Goal: Task Accomplishment & Management: Manage account settings

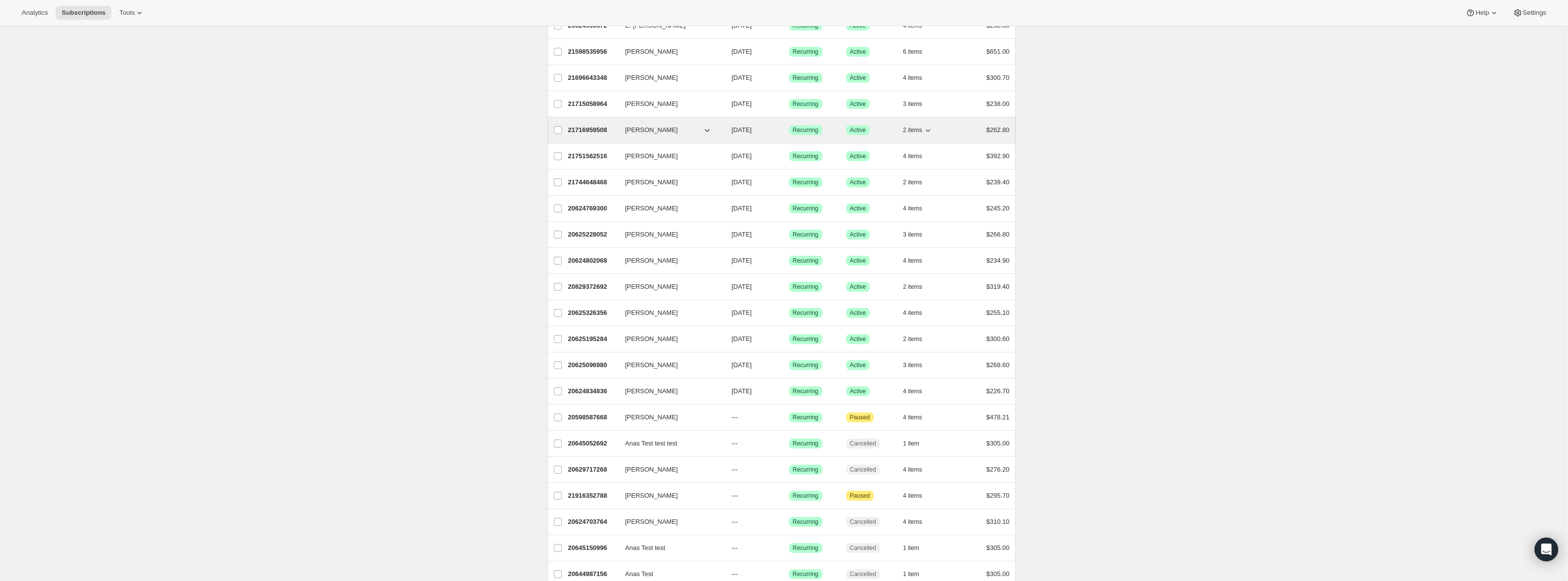
scroll to position [739, 0]
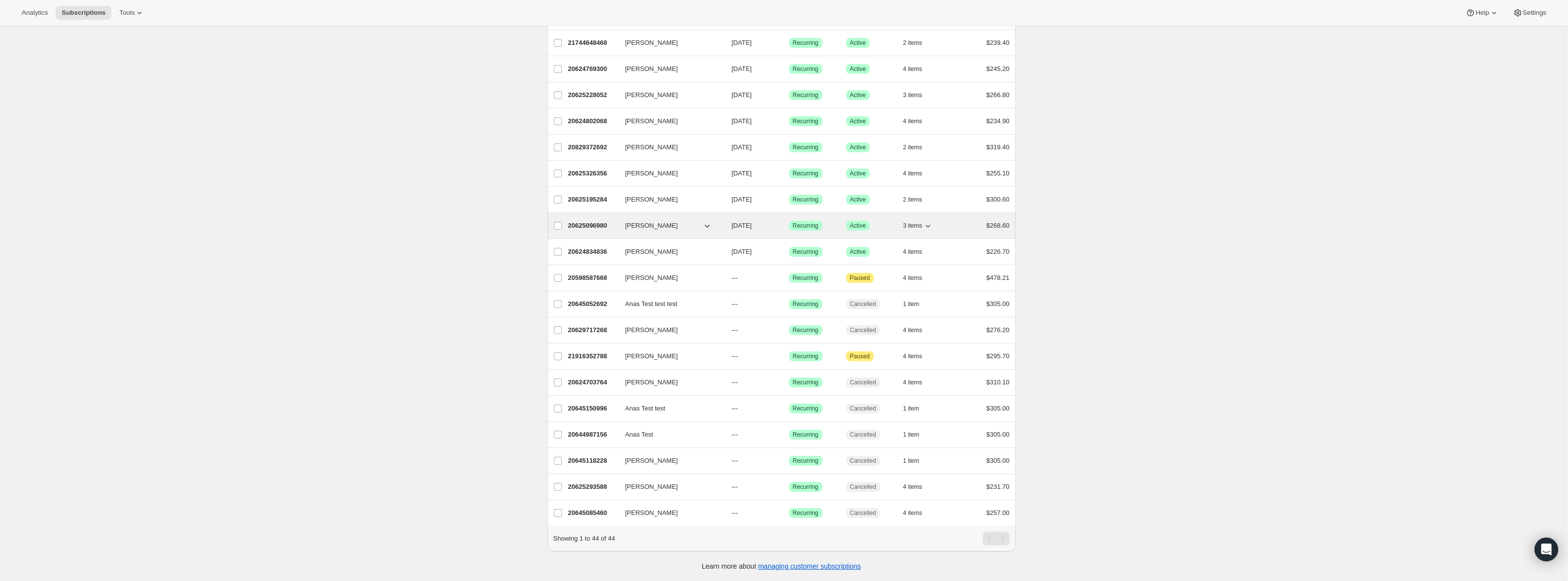
click at [636, 221] on span "[PERSON_NAME]" at bounding box center [651, 226] width 53 height 10
click at [603, 221] on p "20625096980" at bounding box center [592, 226] width 49 height 10
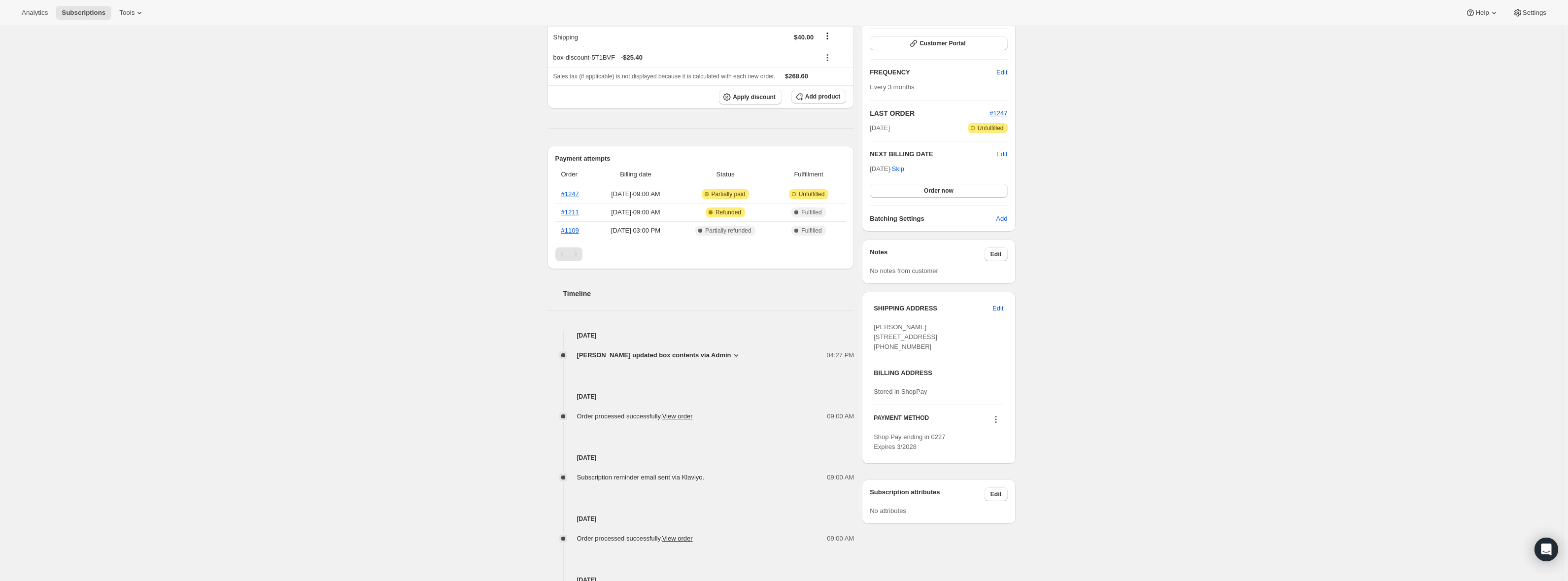
scroll to position [223, 0]
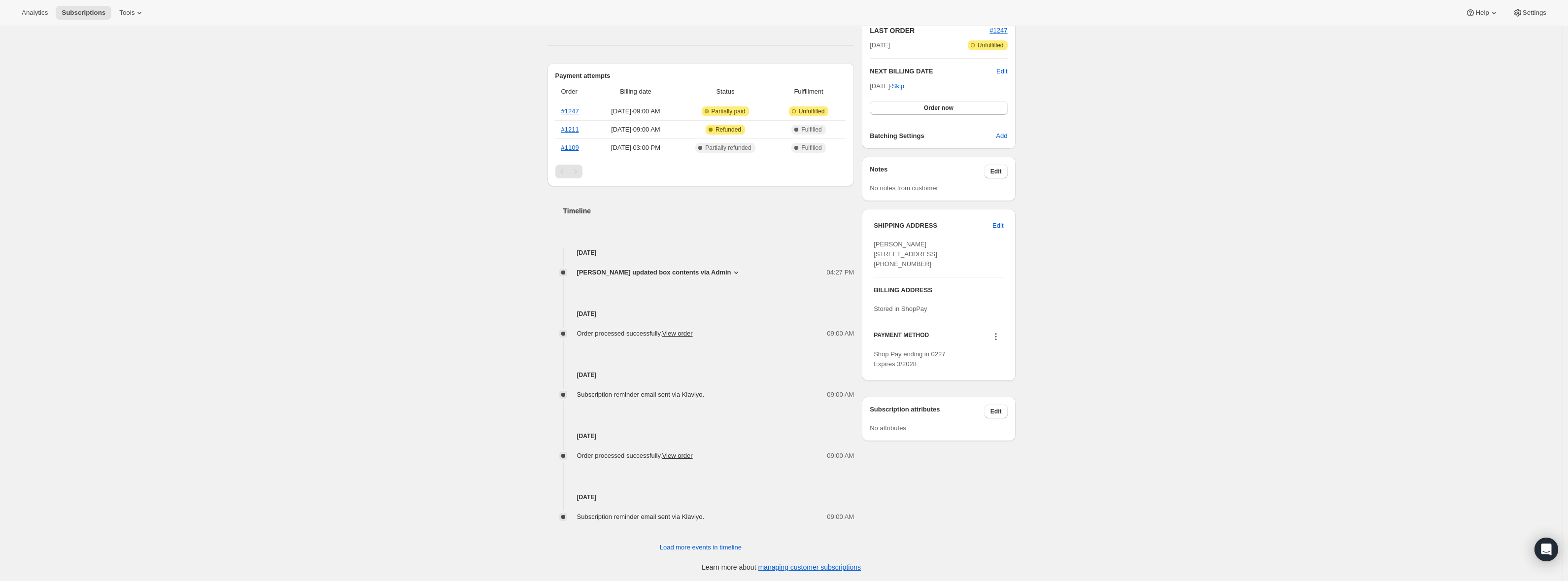
click at [999, 342] on icon at bounding box center [996, 337] width 10 height 10
click at [1006, 416] on span "Add credit card" at bounding box center [985, 418] width 43 height 7
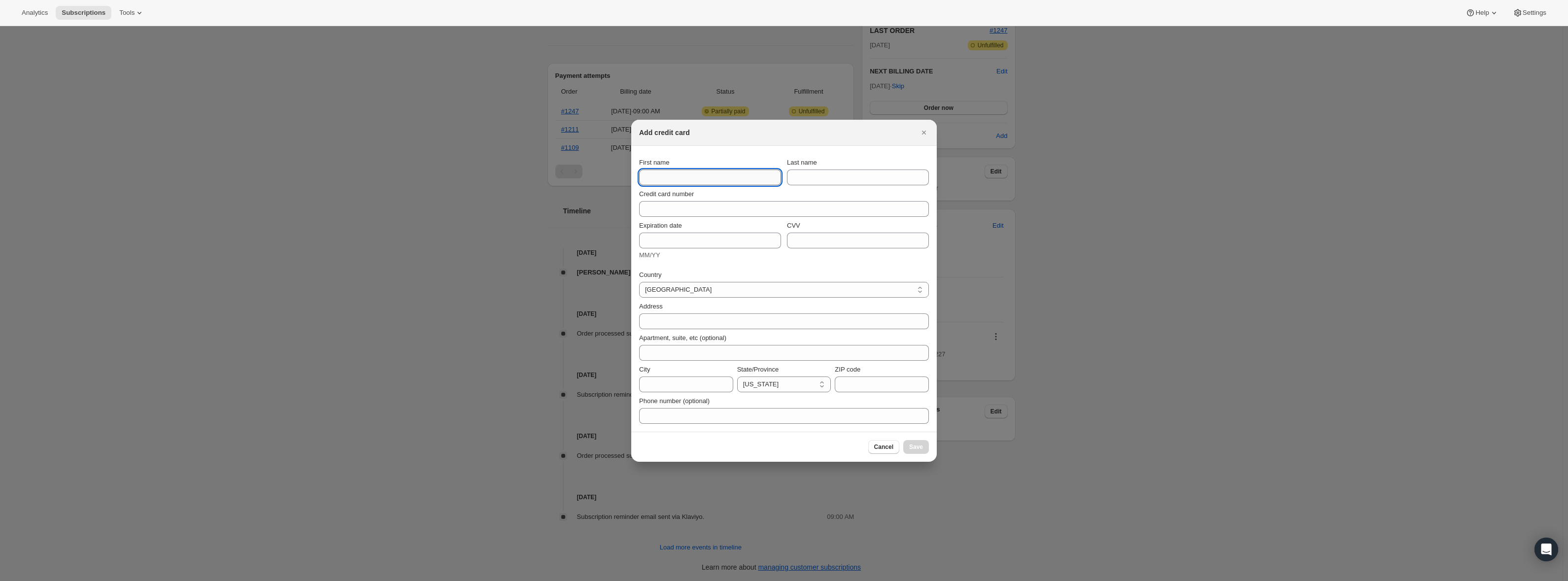
click at [690, 180] on input "First name" at bounding box center [710, 177] width 142 height 16
type input "Linda"
click at [847, 181] on input "Last name" at bounding box center [858, 177] width 142 height 16
type input "Kuper"
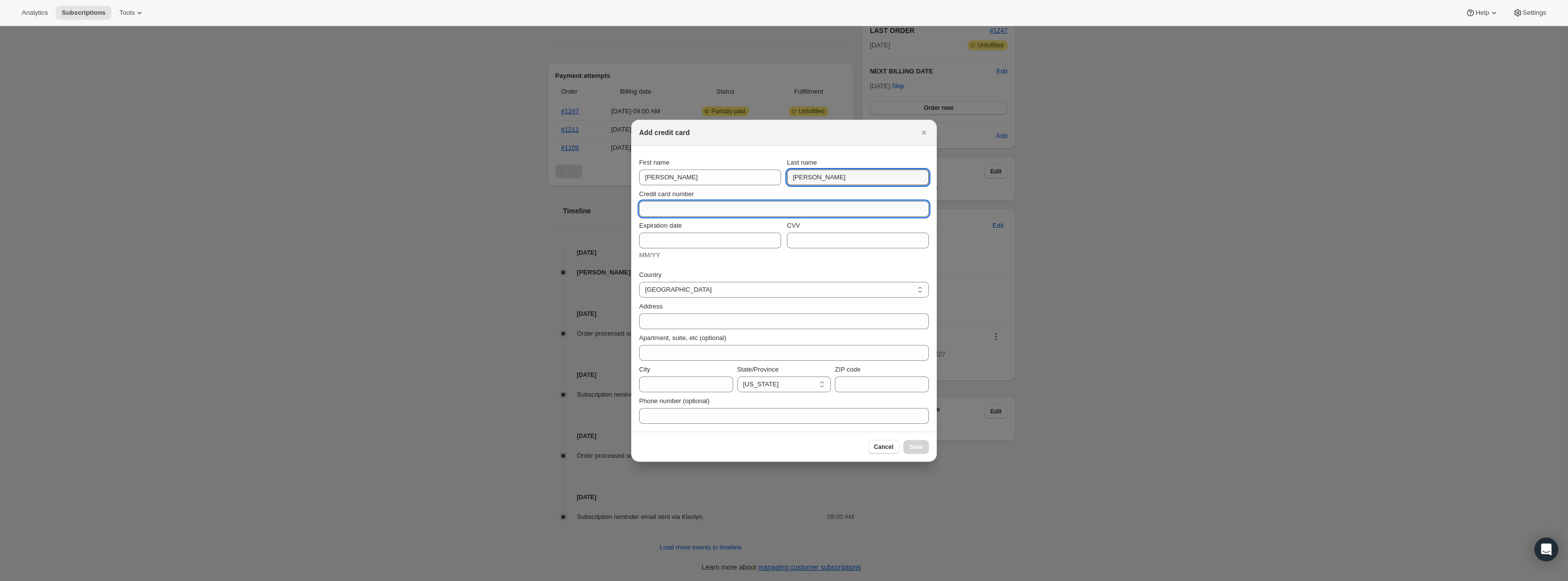
click at [715, 211] on input "Credit card number" at bounding box center [780, 209] width 282 height 16
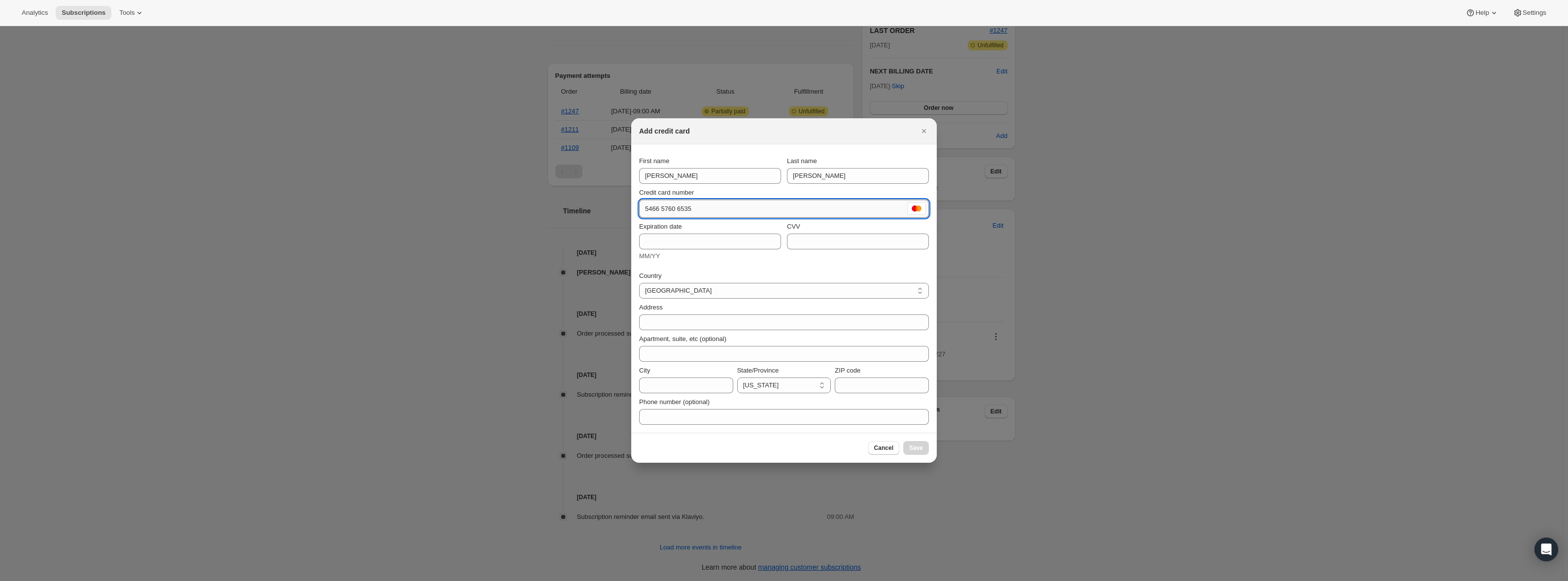
click at [690, 208] on input "5466 5760 6535" at bounding box center [772, 209] width 266 height 16
type input "5466 5760 0691 6196"
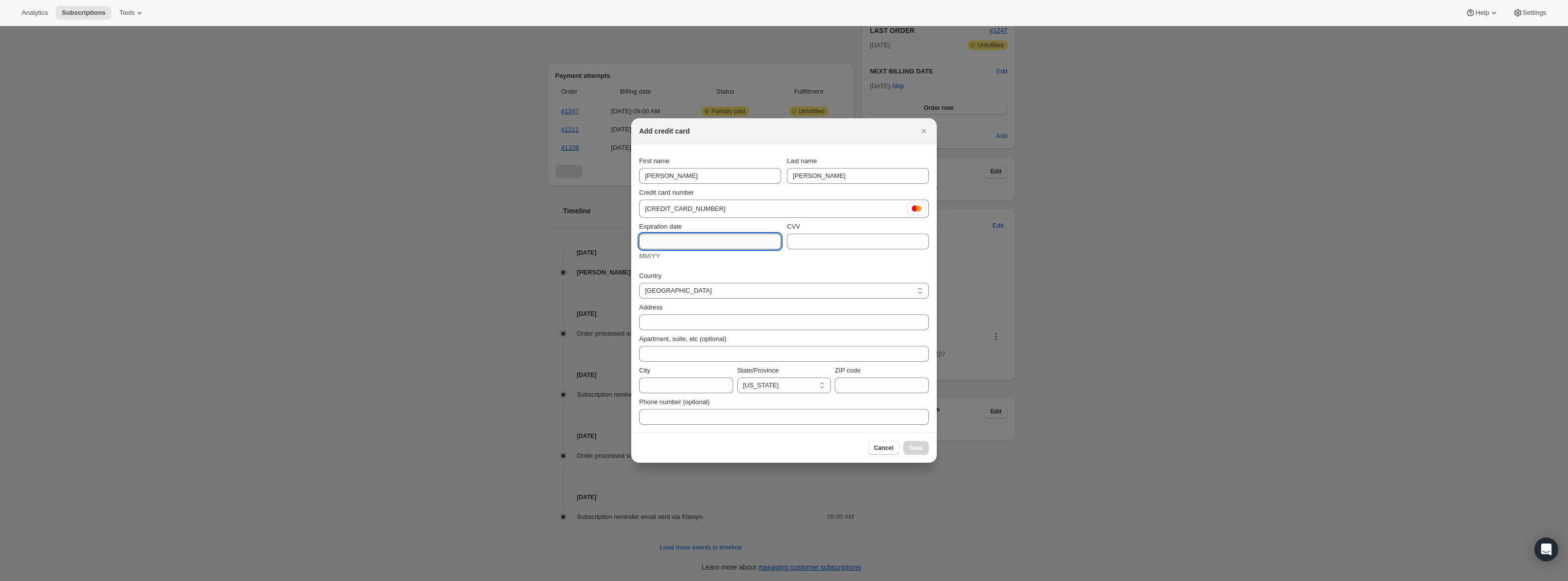
click at [646, 242] on input "Expiration date" at bounding box center [710, 242] width 142 height 16
type input "0428"
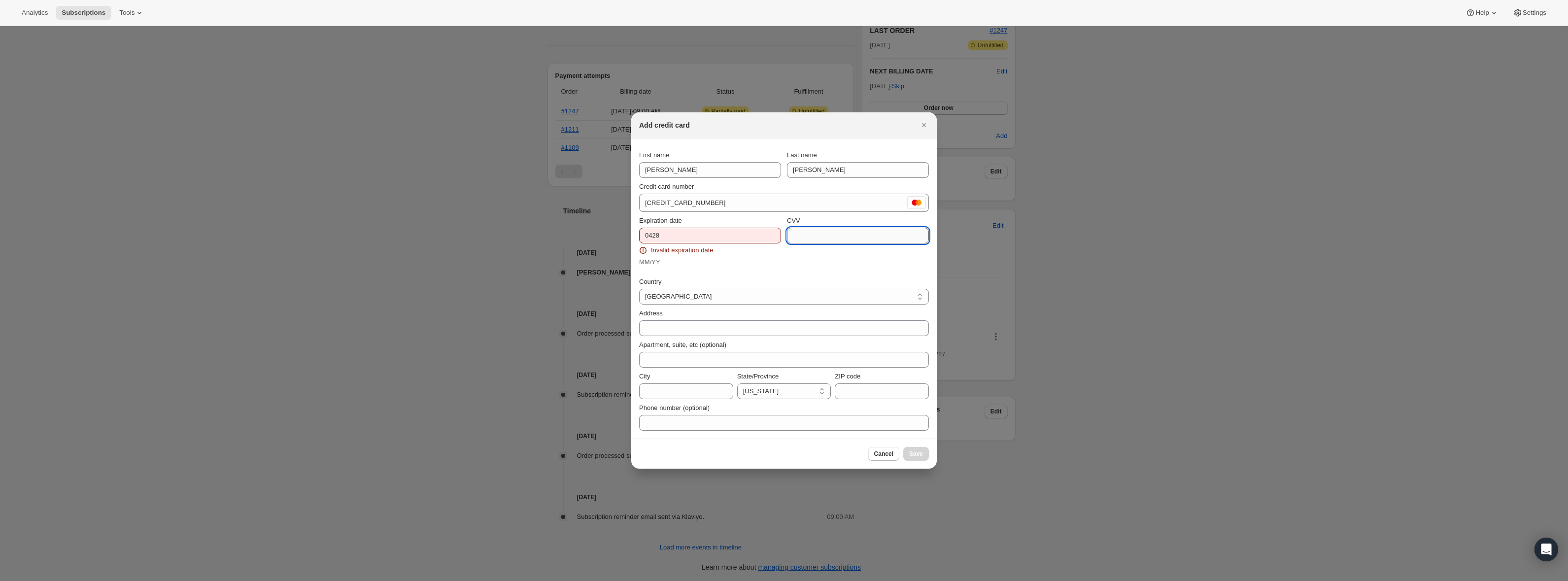
click at [820, 242] on input "CVV" at bounding box center [858, 236] width 142 height 16
type input "511"
click at [892, 389] on input "ZIP code" at bounding box center [881, 392] width 94 height 16
type input "85266"
click at [649, 234] on input "0428" at bounding box center [710, 236] width 142 height 16
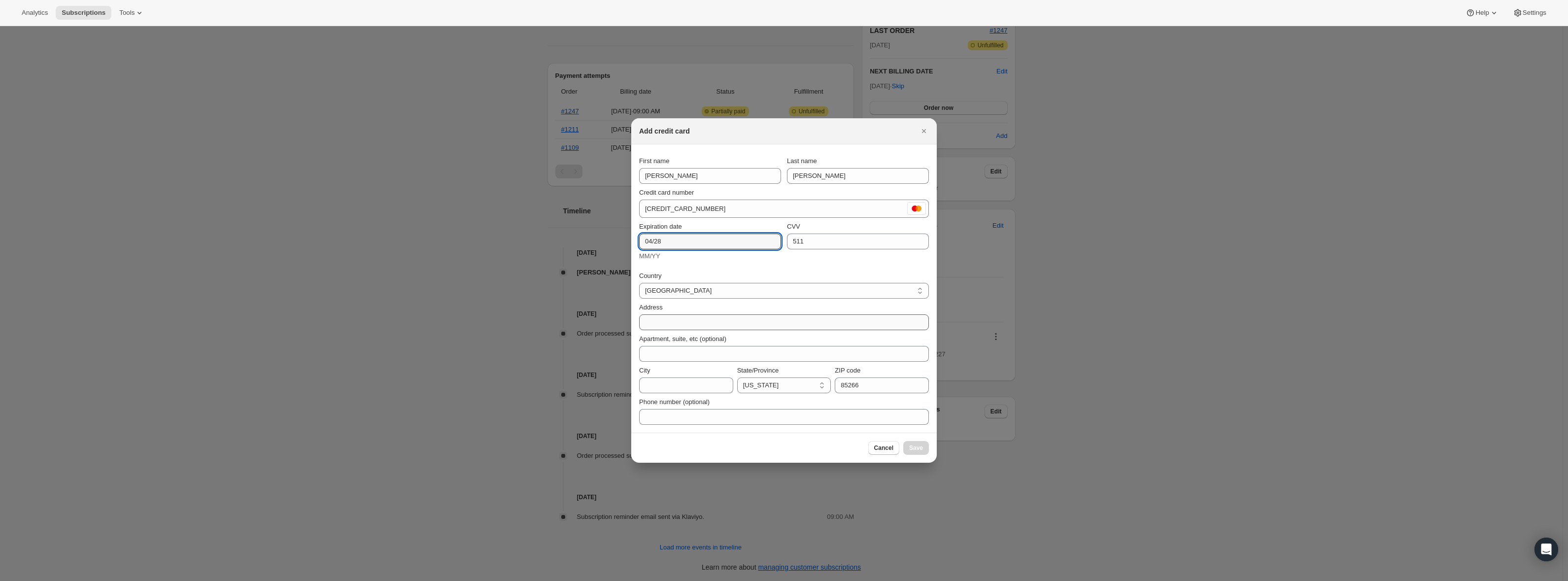
type input "04/28"
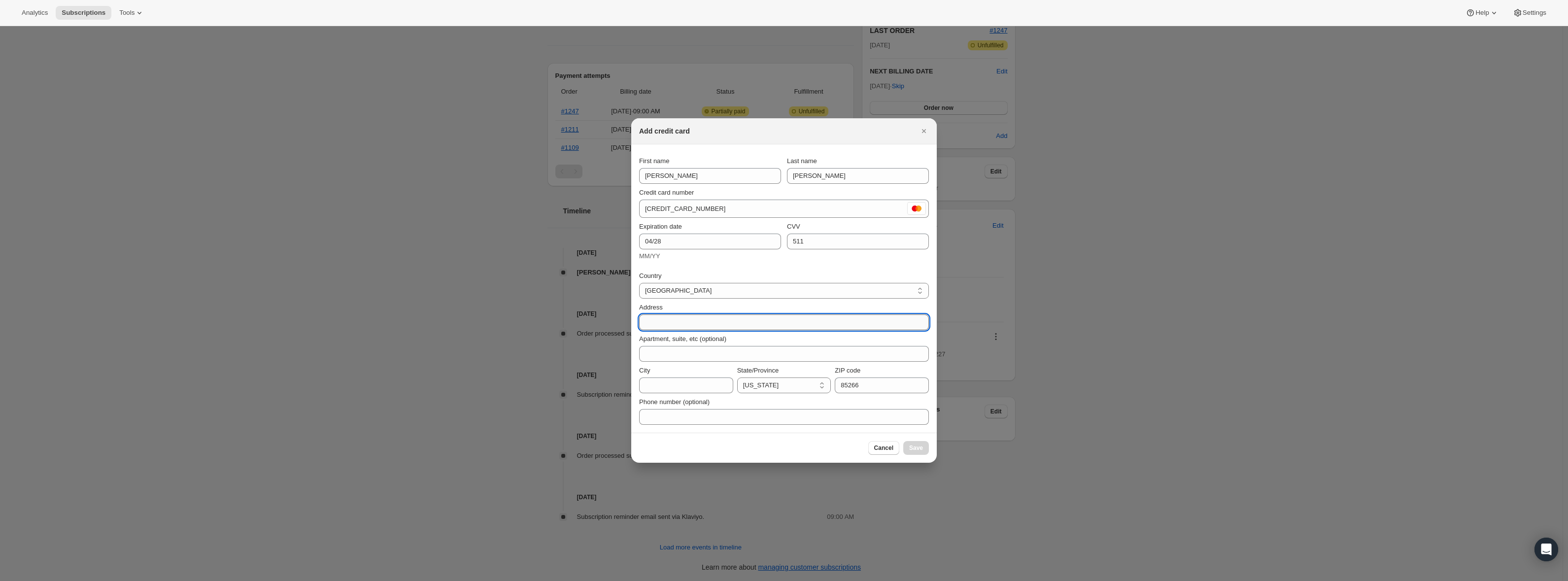
click at [718, 315] on input "Address" at bounding box center [784, 322] width 290 height 16
type input "35231 North"
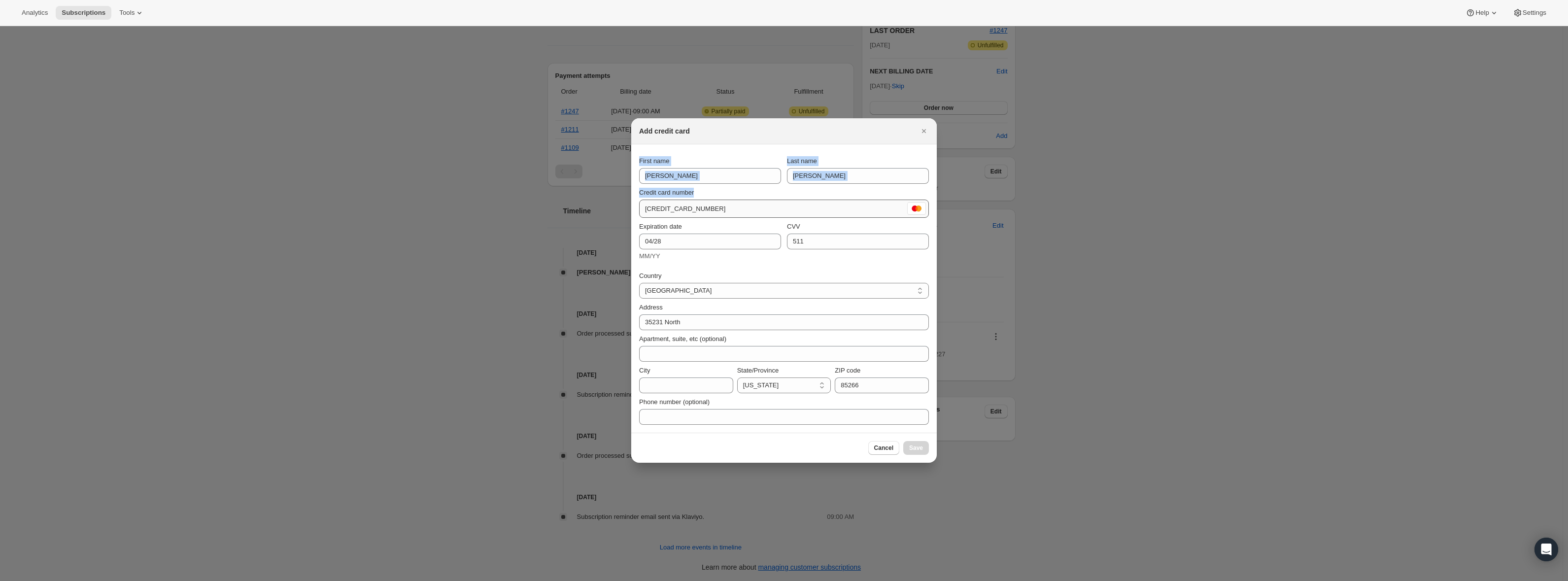
drag, startPoint x: 745, startPoint y: 133, endPoint x: 800, endPoint y: 203, distance: 89.0
click at [813, 203] on div "Add credit card First name Linda Last name Kuper Credit card number 5466 5760 0…" at bounding box center [784, 290] width 306 height 345
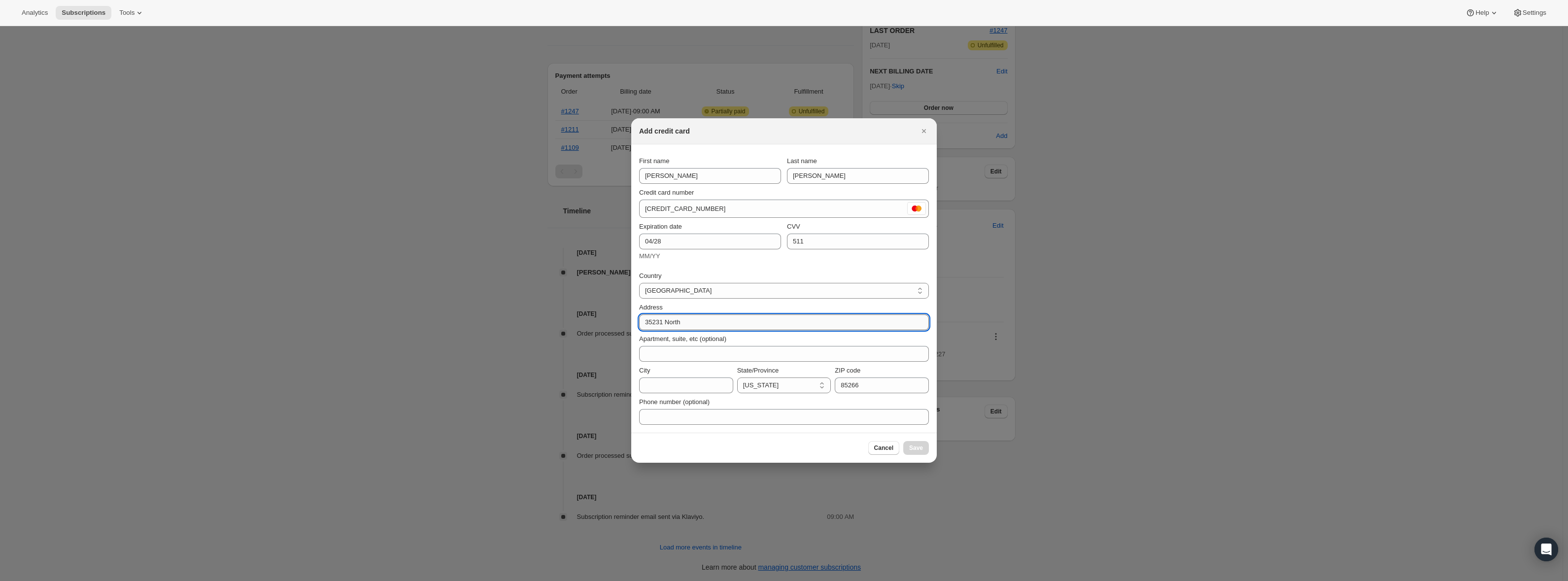
click at [686, 322] on input "35231 North" at bounding box center [784, 322] width 290 height 16
click at [761, 384] on select "Alaska Hawaii Nevada Oregon Arizona Colorado Idaho Missouri Washington Wyoming …" at bounding box center [784, 386] width 94 height 16
select select "AZ"
click at [737, 378] on select "Alaska Hawaii Nevada Oregon Arizona Colorado Idaho Missouri Washington Wyoming …" at bounding box center [784, 386] width 94 height 16
click at [658, 379] on input "City" at bounding box center [686, 386] width 94 height 16
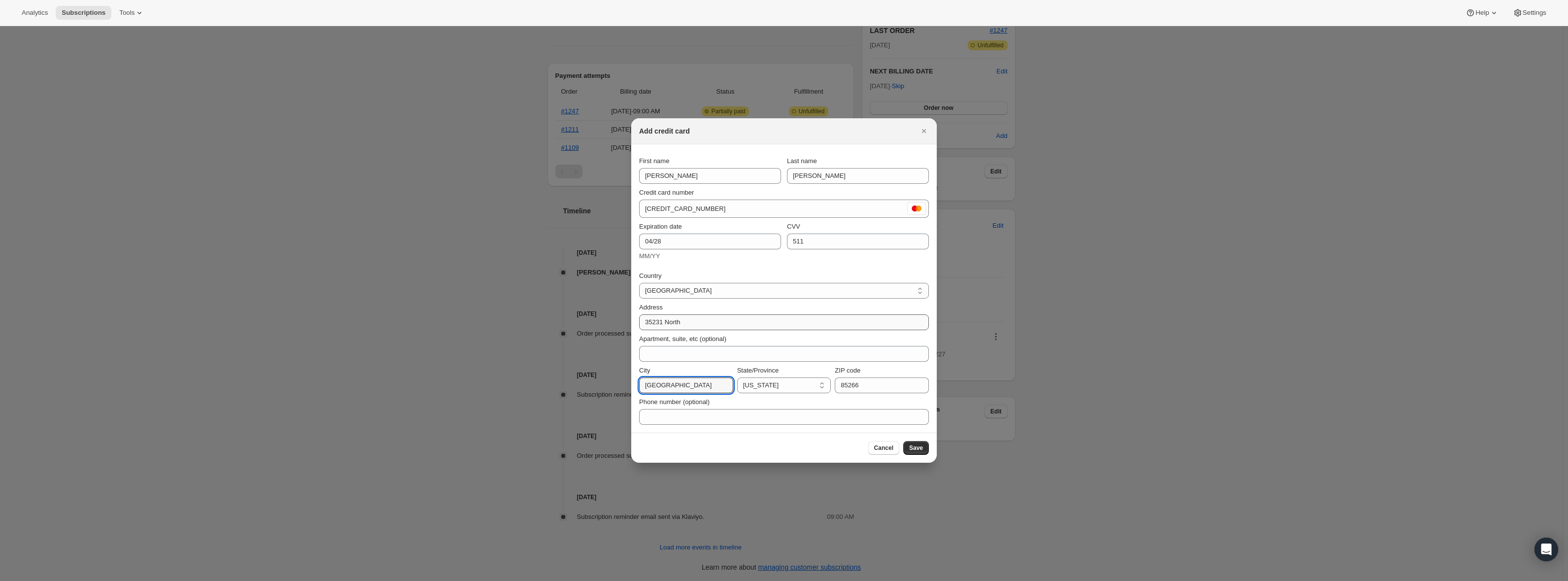
type input "Scotsdale"
click at [685, 322] on input "35231 North" at bounding box center [784, 322] width 290 height 16
click at [651, 325] on input "35231 North" at bounding box center [784, 322] width 290 height 16
click at [716, 319] on input "32531 North" at bounding box center [784, 322] width 290 height 16
type input "32531 North scottsdale rd"
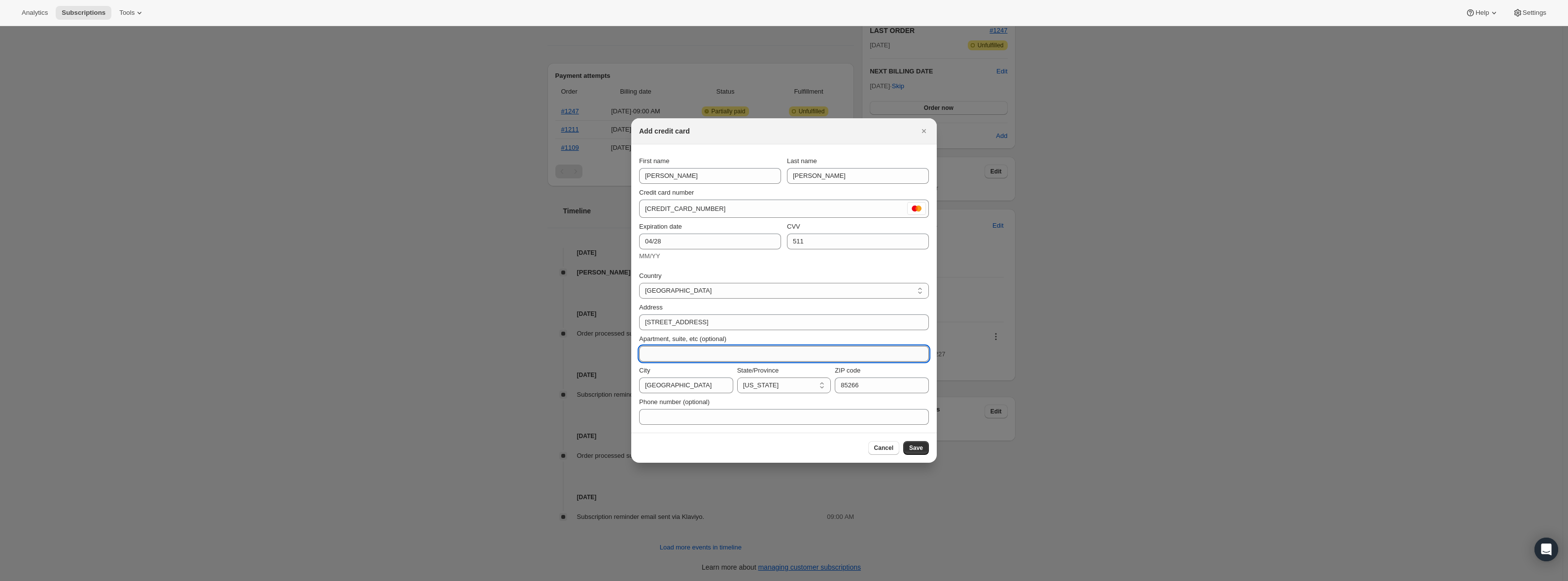
click at [698, 354] on input "Apartment, suite, etc (optional)" at bounding box center [784, 354] width 290 height 16
click at [658, 356] on input "105-73" at bounding box center [784, 354] width 290 height 16
type input "105-173"
click at [657, 386] on input "Scotsdale" at bounding box center [686, 386] width 94 height 16
type input "Scottsdale"
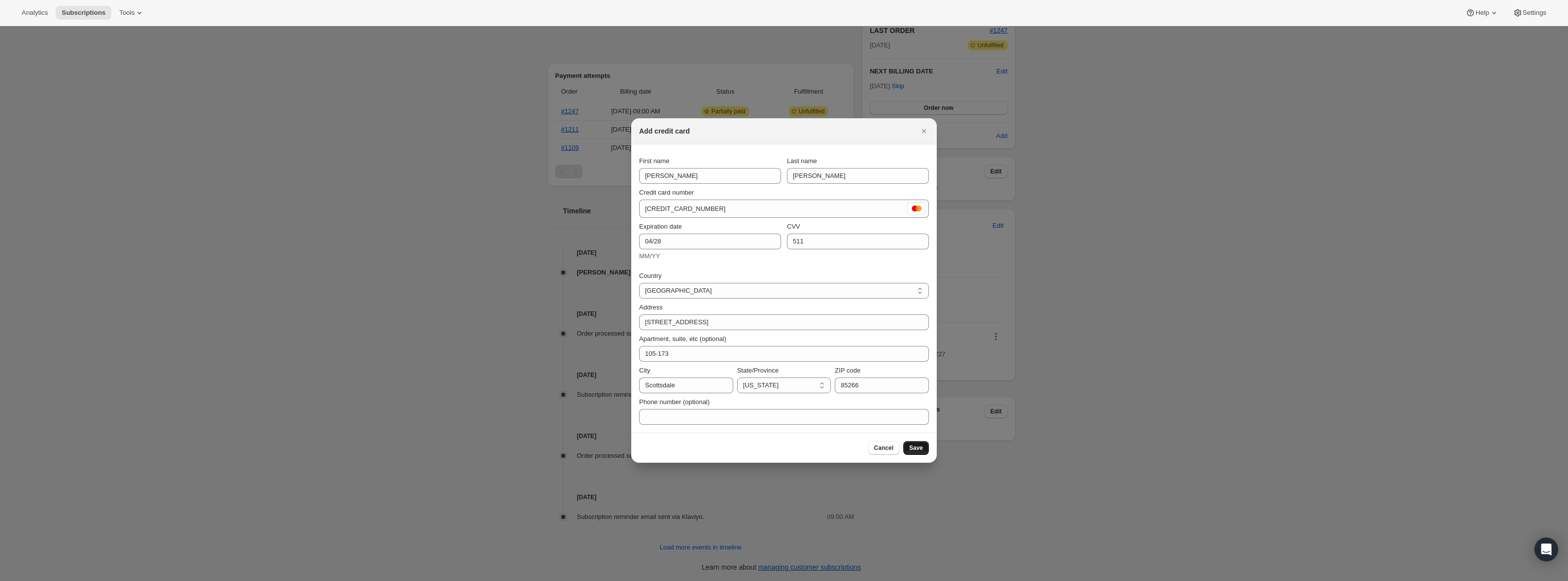
click at [919, 449] on span "Save" at bounding box center [916, 448] width 14 height 8
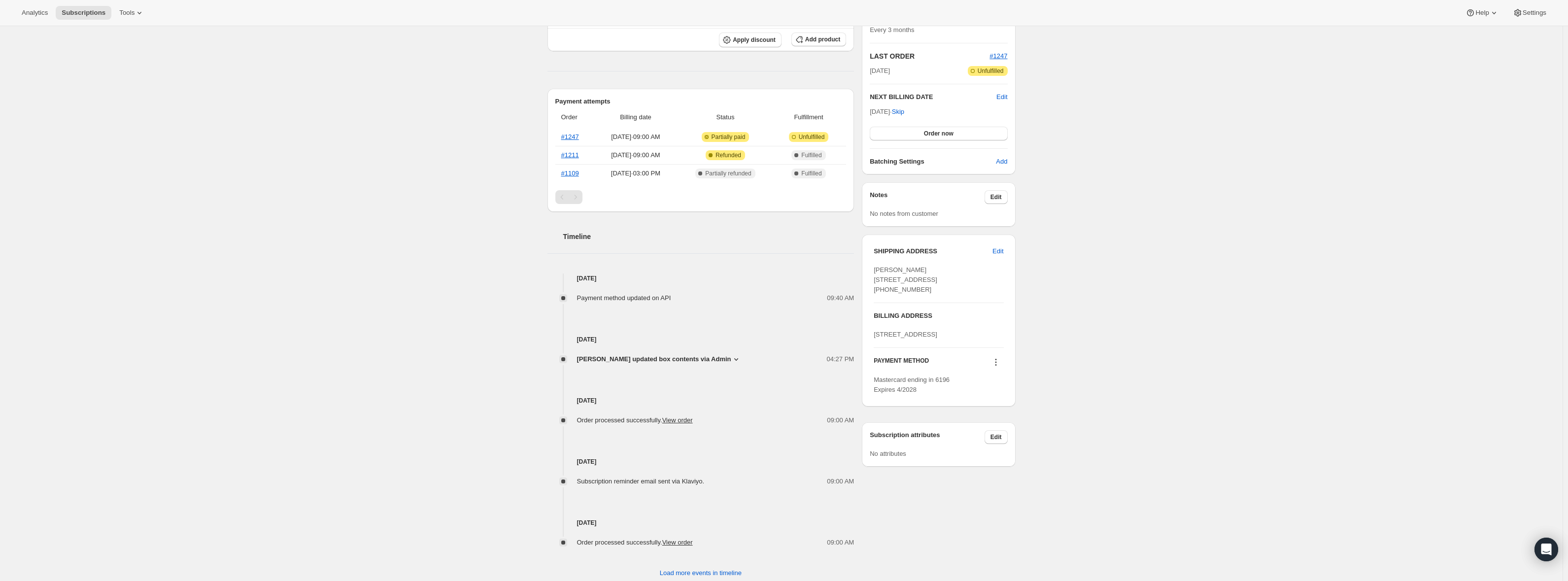
scroll to position [0, 0]
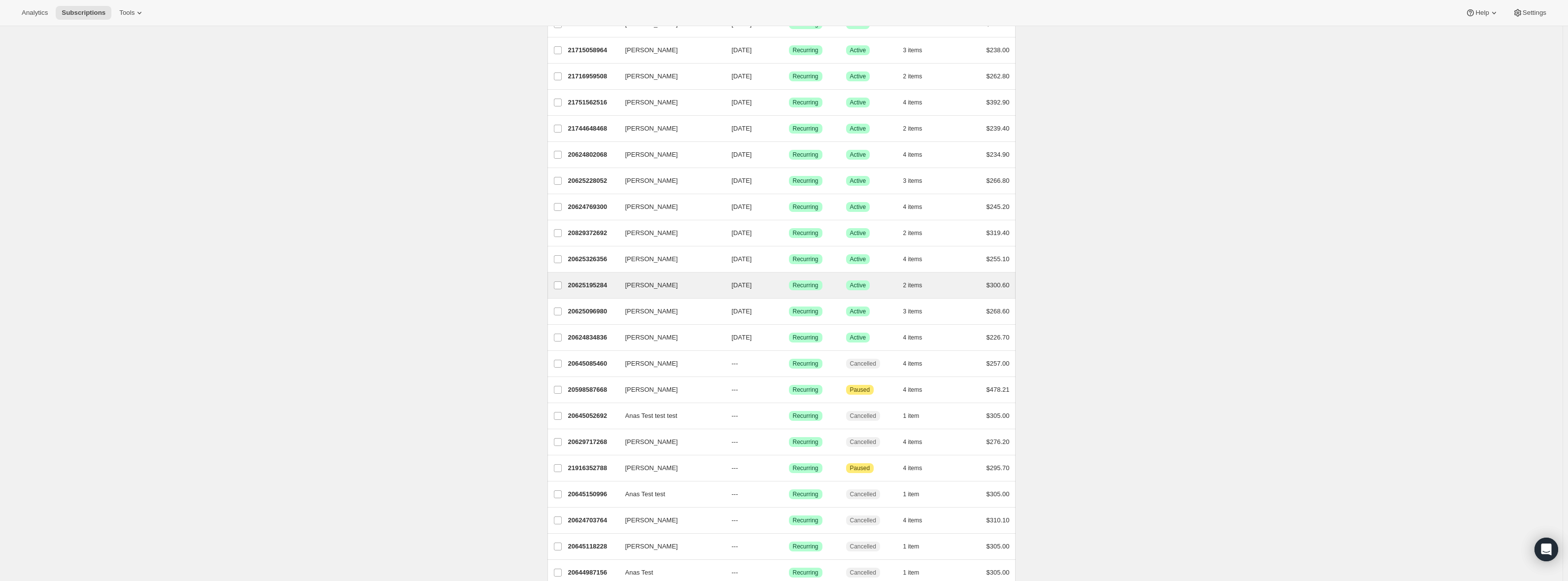
scroll to position [640, 0]
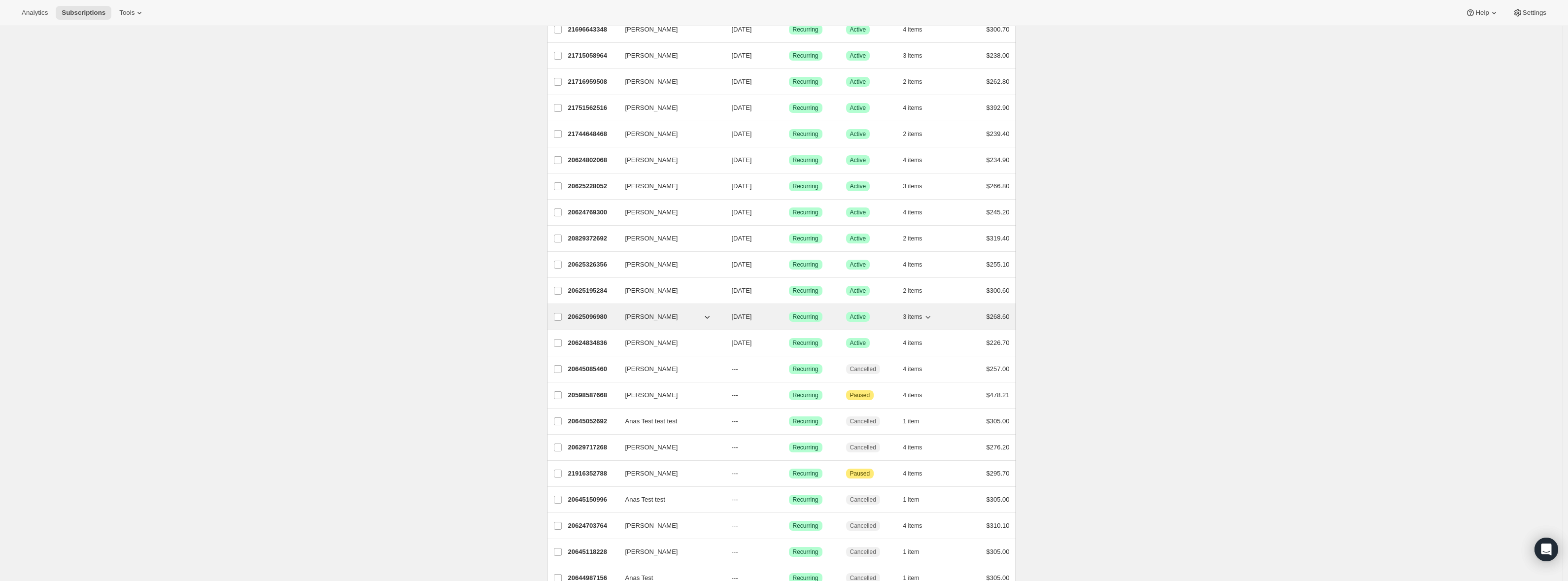
click at [927, 316] on icon "button" at bounding box center [928, 317] width 10 height 10
click at [635, 314] on span "[PERSON_NAME]" at bounding box center [651, 317] width 53 height 10
click at [592, 313] on p "20625096980" at bounding box center [592, 317] width 49 height 10
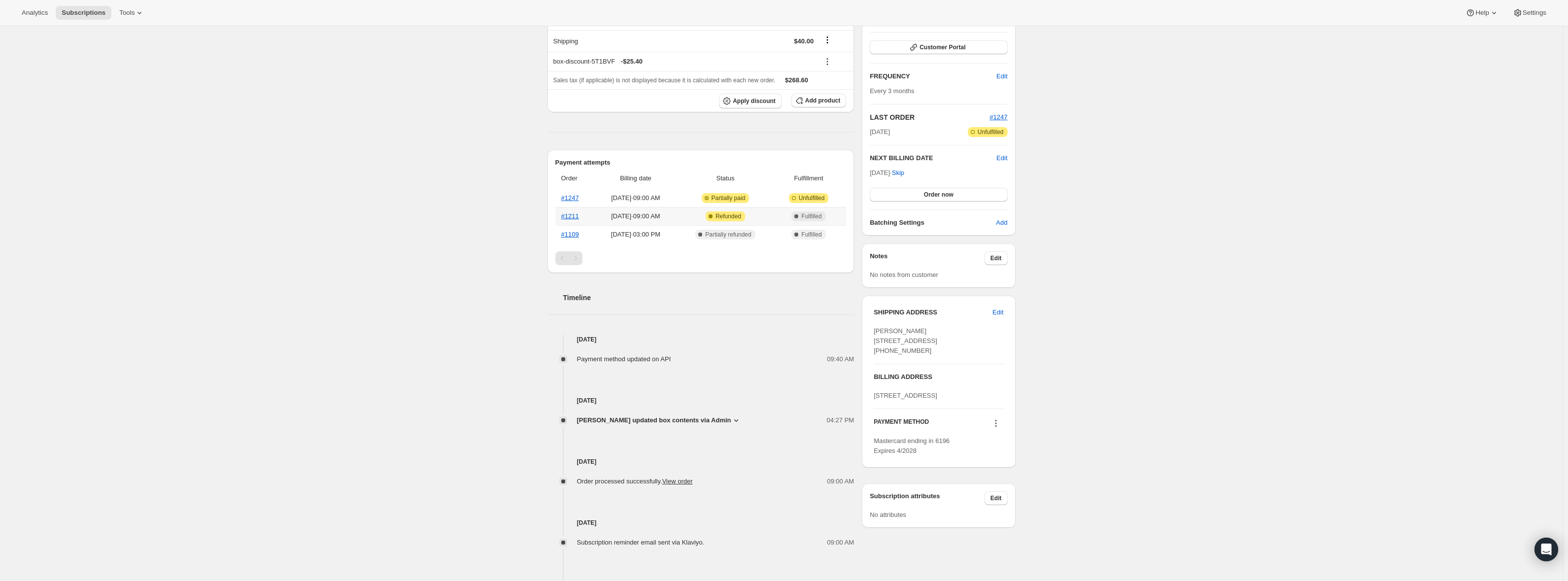
scroll to position [148, 0]
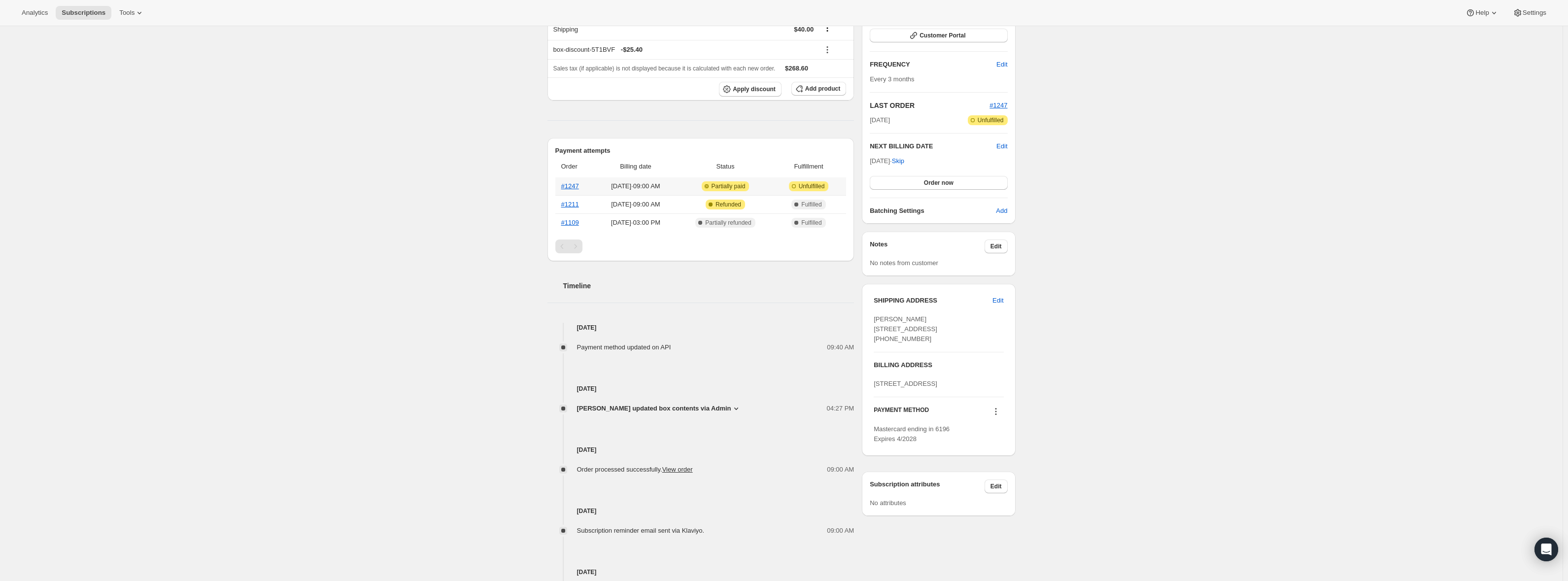
click at [836, 187] on span "Attention Incomplete Unfulfilled" at bounding box center [809, 186] width 63 height 10
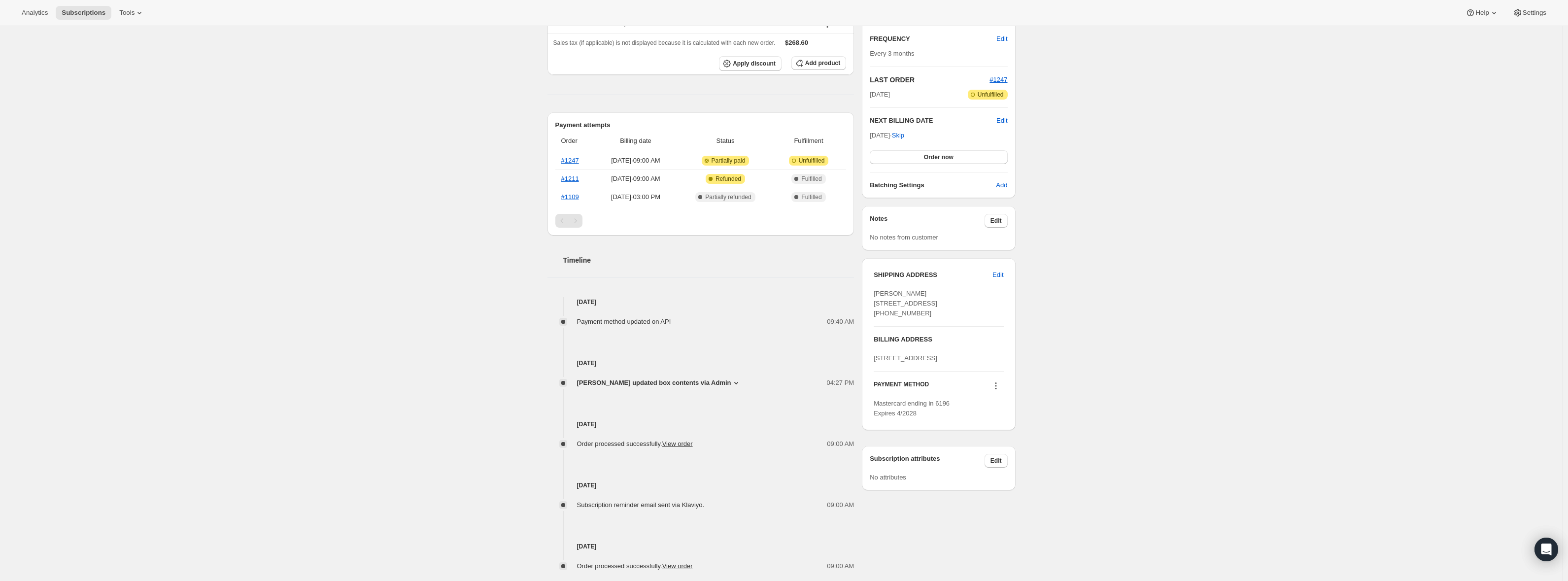
scroll to position [223, 0]
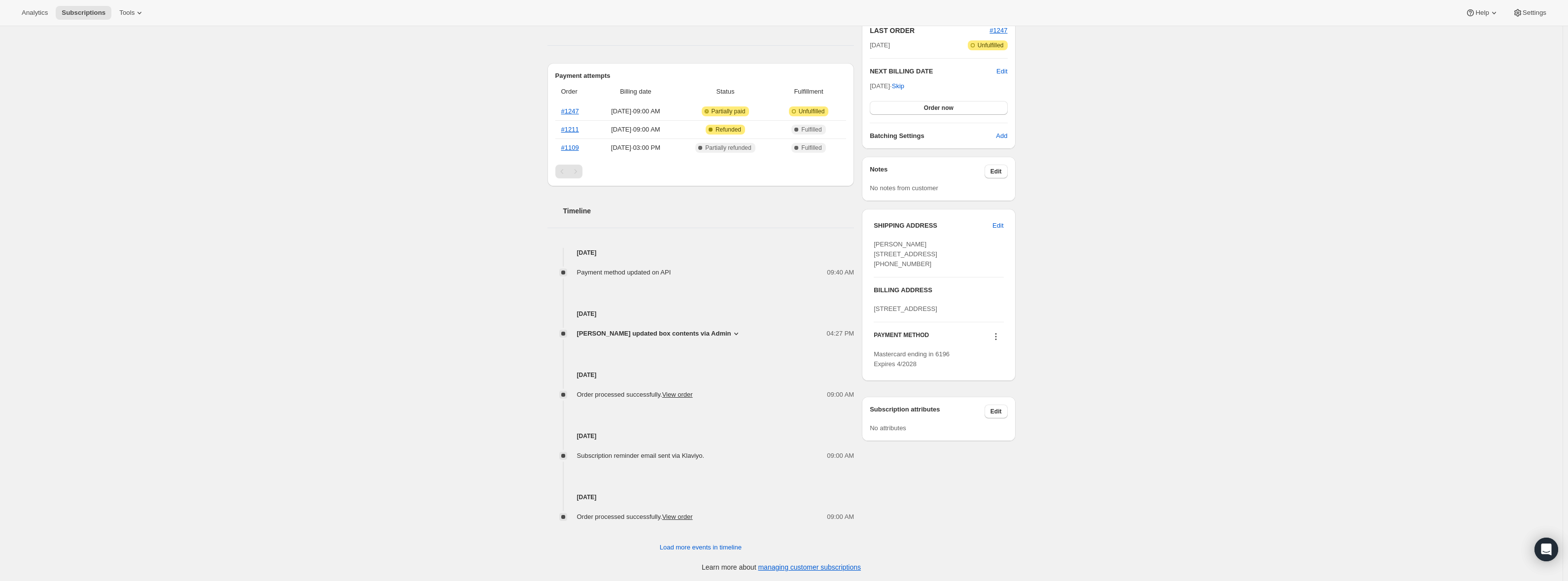
click at [1064, 414] on div "Subscription #20625096980. This page is ready Subscription #20625096980 Success…" at bounding box center [781, 192] width 1563 height 779
click at [999, 342] on icon at bounding box center [996, 337] width 10 height 10
click at [995, 403] on span "Send link to update card" at bounding box center [998, 404] width 69 height 7
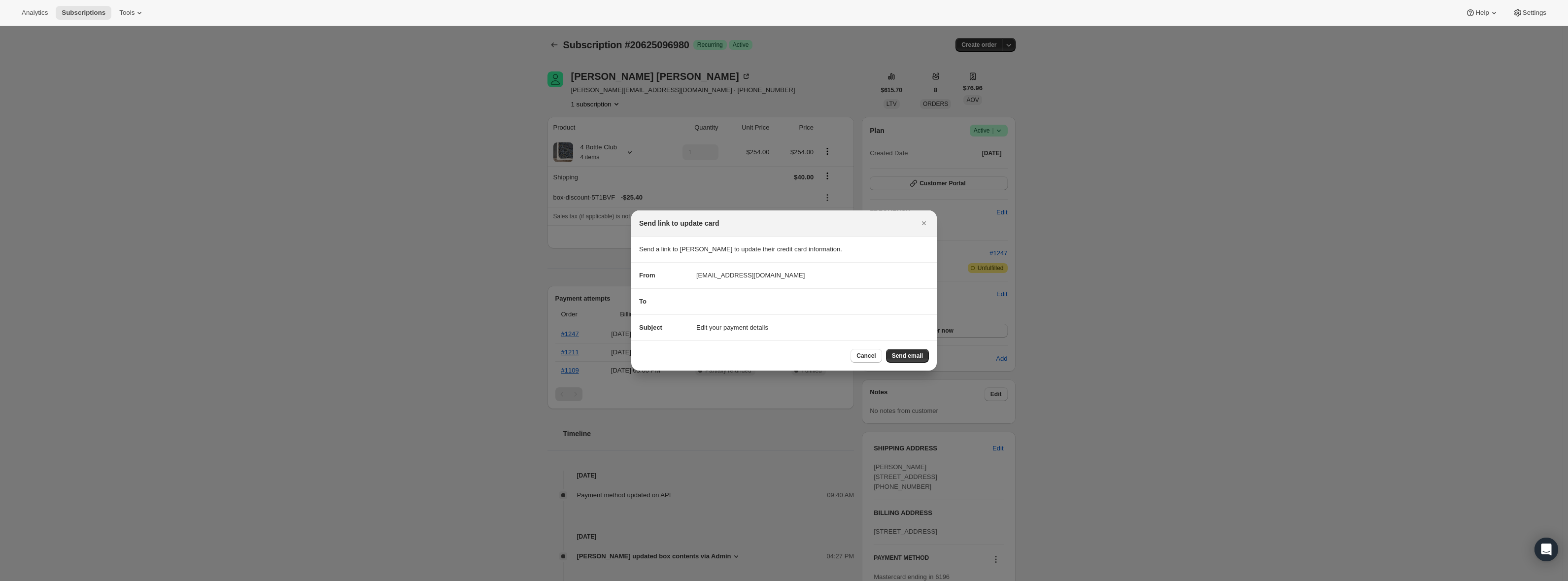
scroll to position [0, 0]
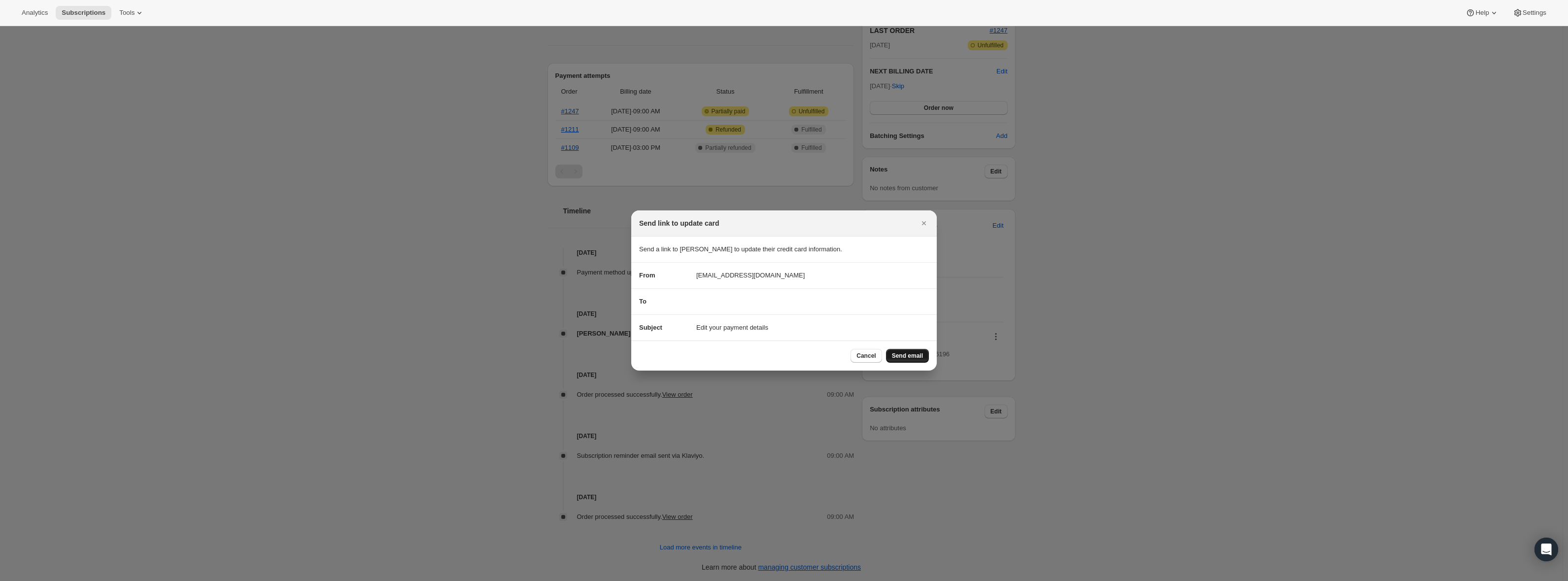
click at [908, 358] on span "Send email" at bounding box center [907, 356] width 31 height 8
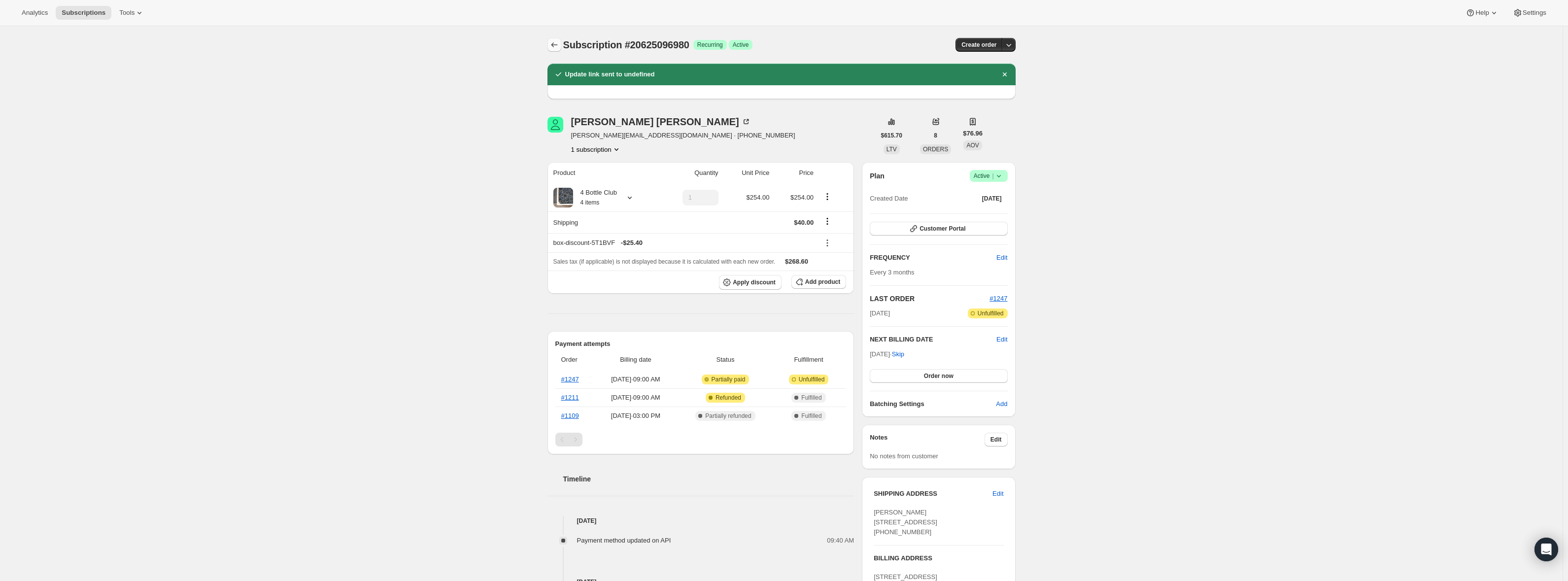
click at [555, 41] on icon "Subscriptions" at bounding box center [555, 45] width 10 height 10
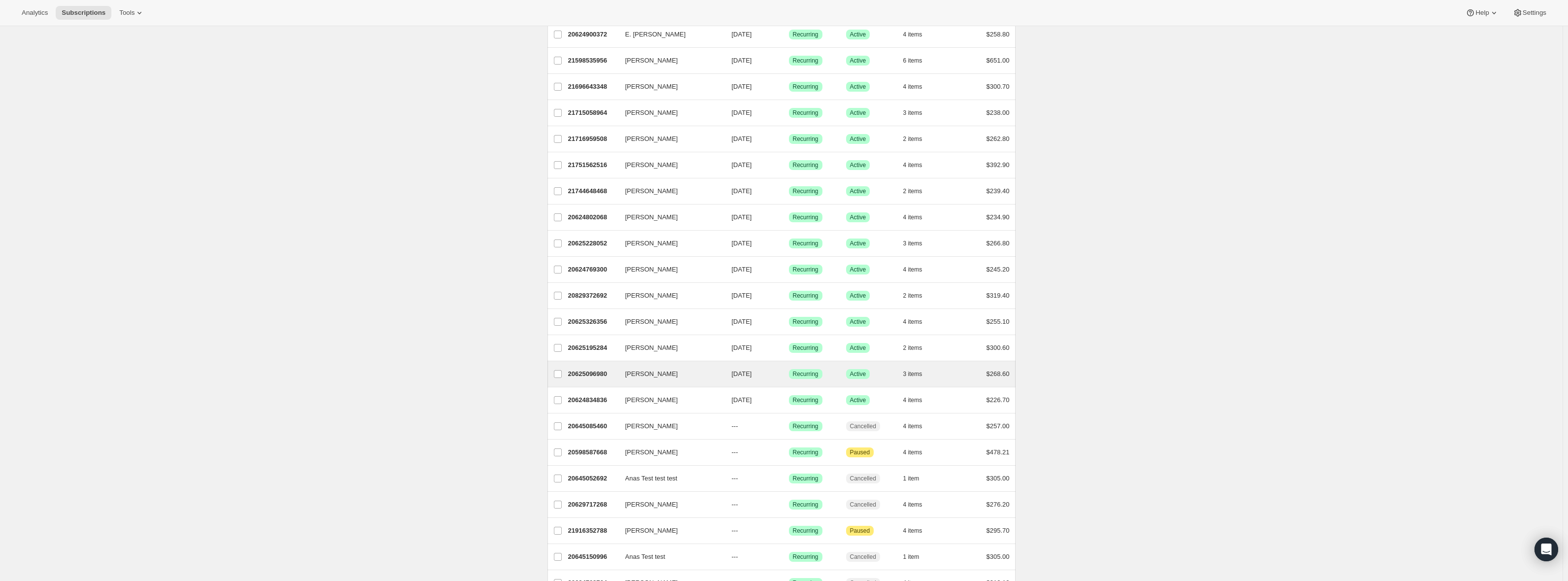
scroll to position [690, 0]
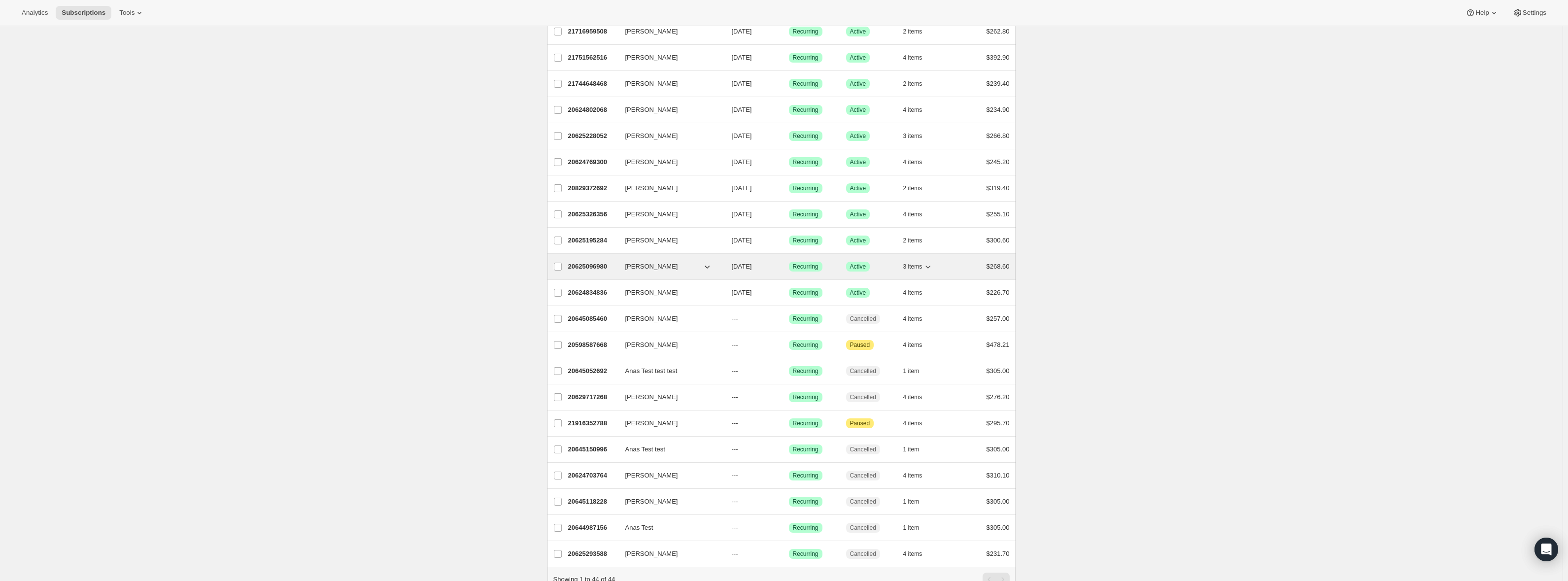
click at [661, 266] on span "[PERSON_NAME]" at bounding box center [651, 267] width 53 height 10
click at [638, 261] on div "20625096980 LINDA KUPER 11/25/2025 Success Recurring Success Active 3 items $26…" at bounding box center [788, 267] width 441 height 14
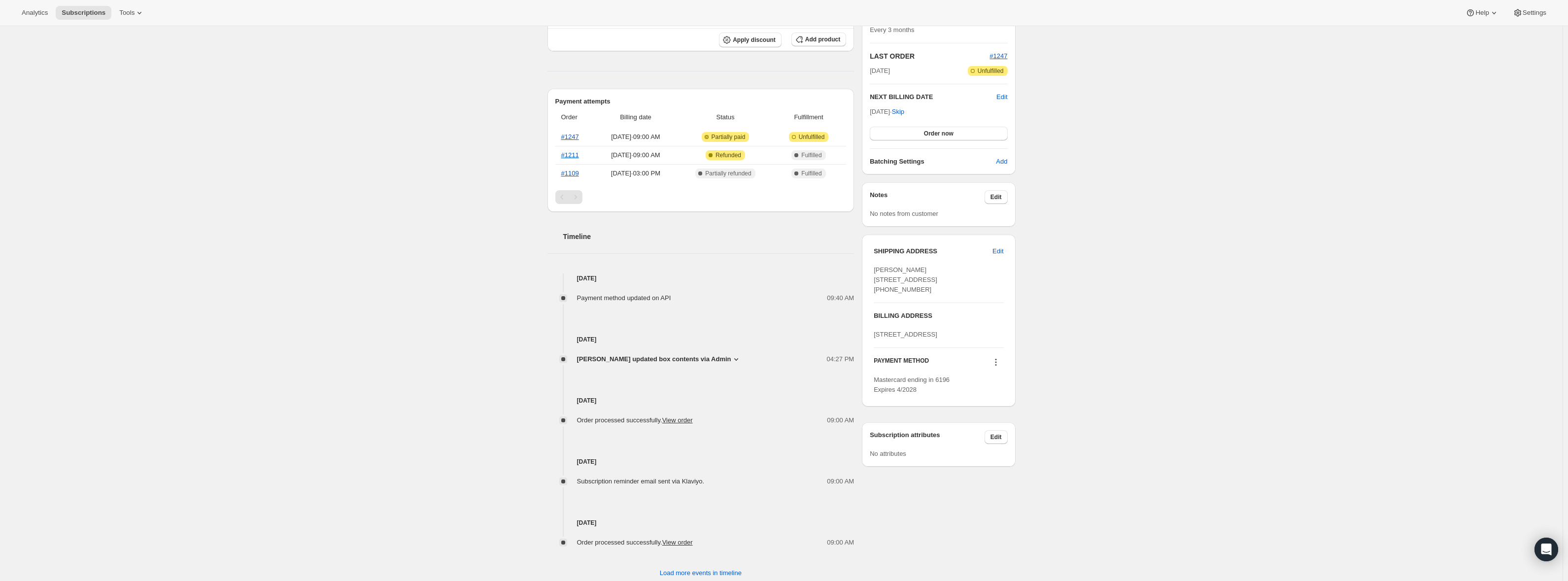
scroll to position [223, 0]
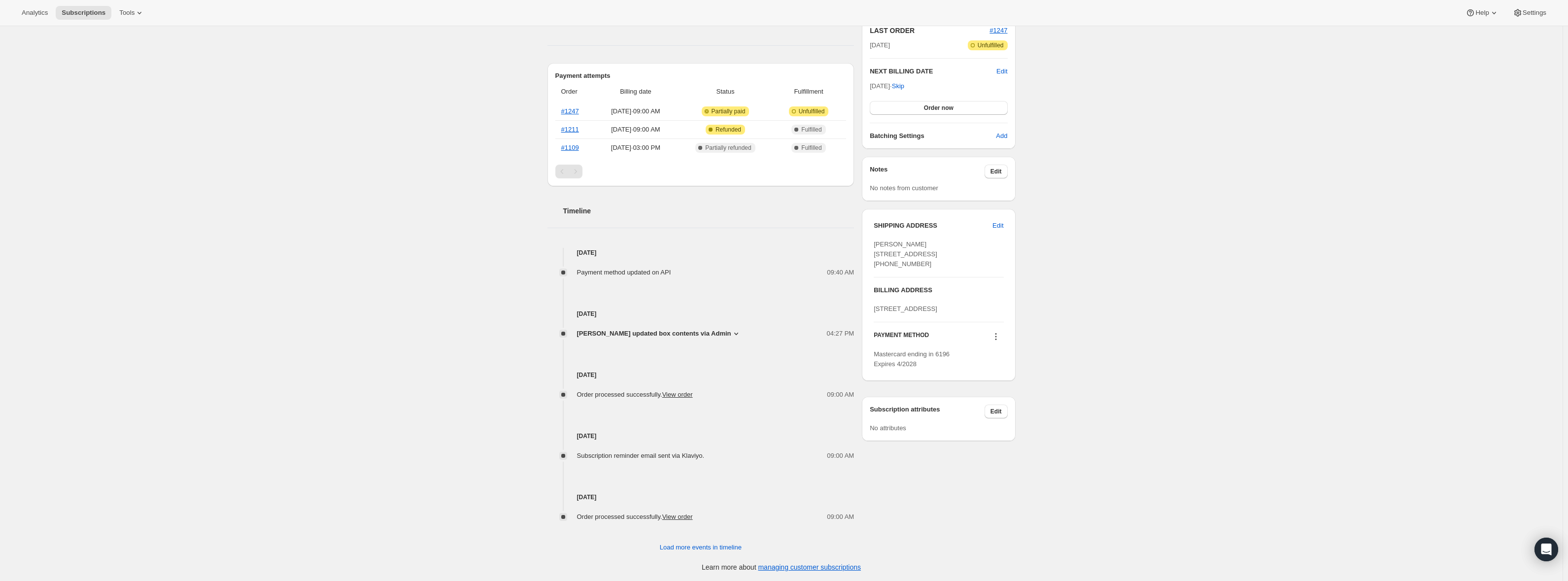
click at [998, 342] on icon at bounding box center [996, 337] width 10 height 10
click at [1055, 379] on div "Subscription #20625096980. This page is ready Subscription #20625096980 Success…" at bounding box center [781, 192] width 1563 height 779
click at [998, 342] on icon at bounding box center [996, 337] width 10 height 10
click at [1008, 441] on span "Add credit card" at bounding box center [998, 438] width 69 height 10
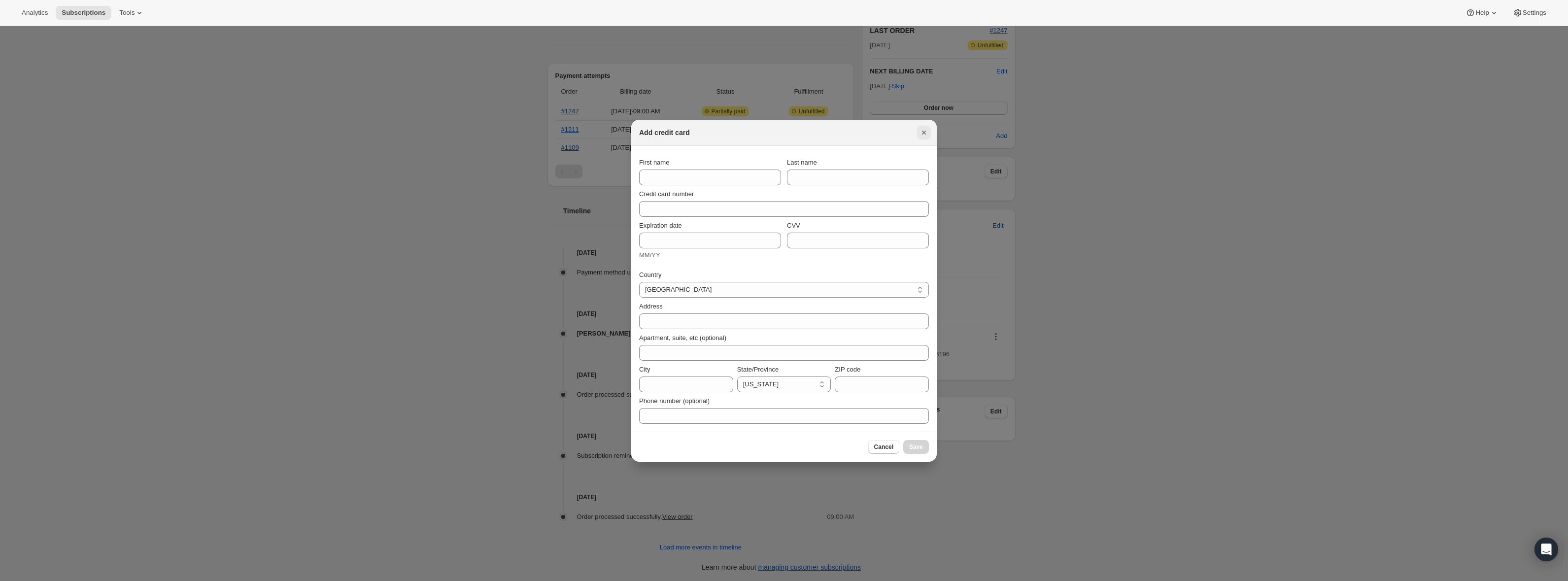
click at [928, 132] on icon "Close" at bounding box center [924, 133] width 10 height 10
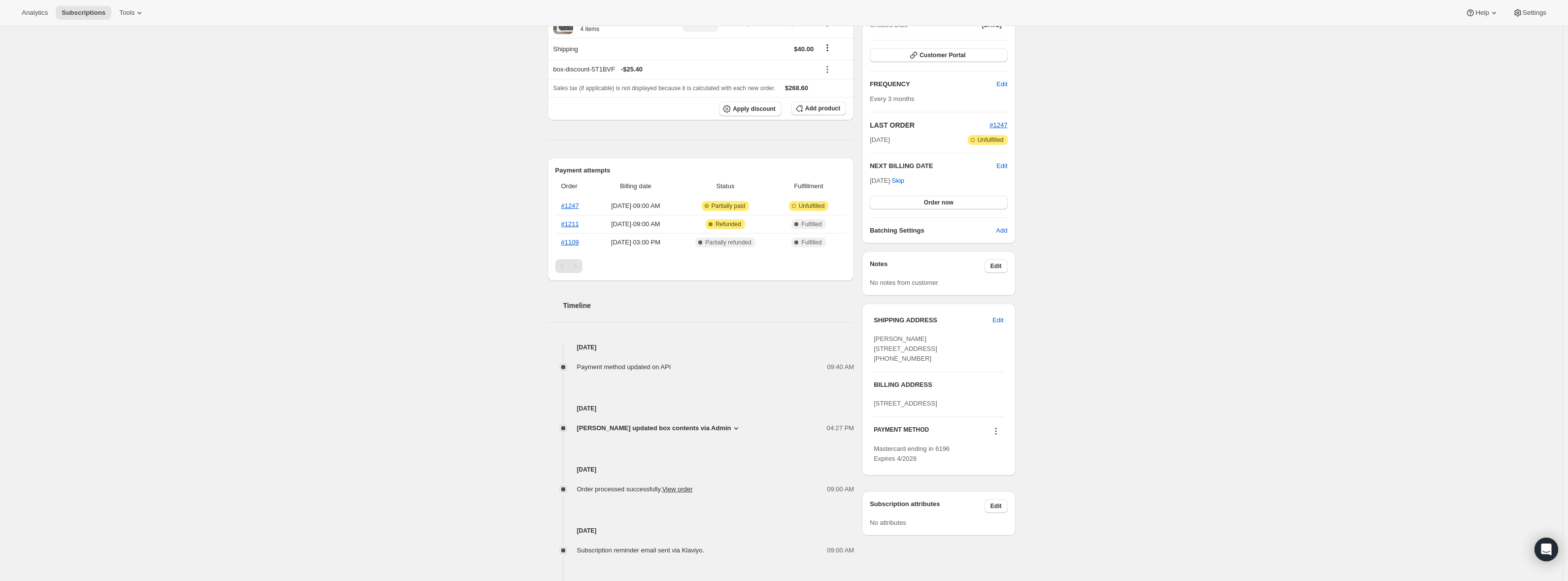
scroll to position [124, 0]
click at [948, 206] on span "Order now" at bounding box center [939, 206] width 30 height 8
click at [942, 206] on span "Click to confirm" at bounding box center [939, 206] width 45 height 8
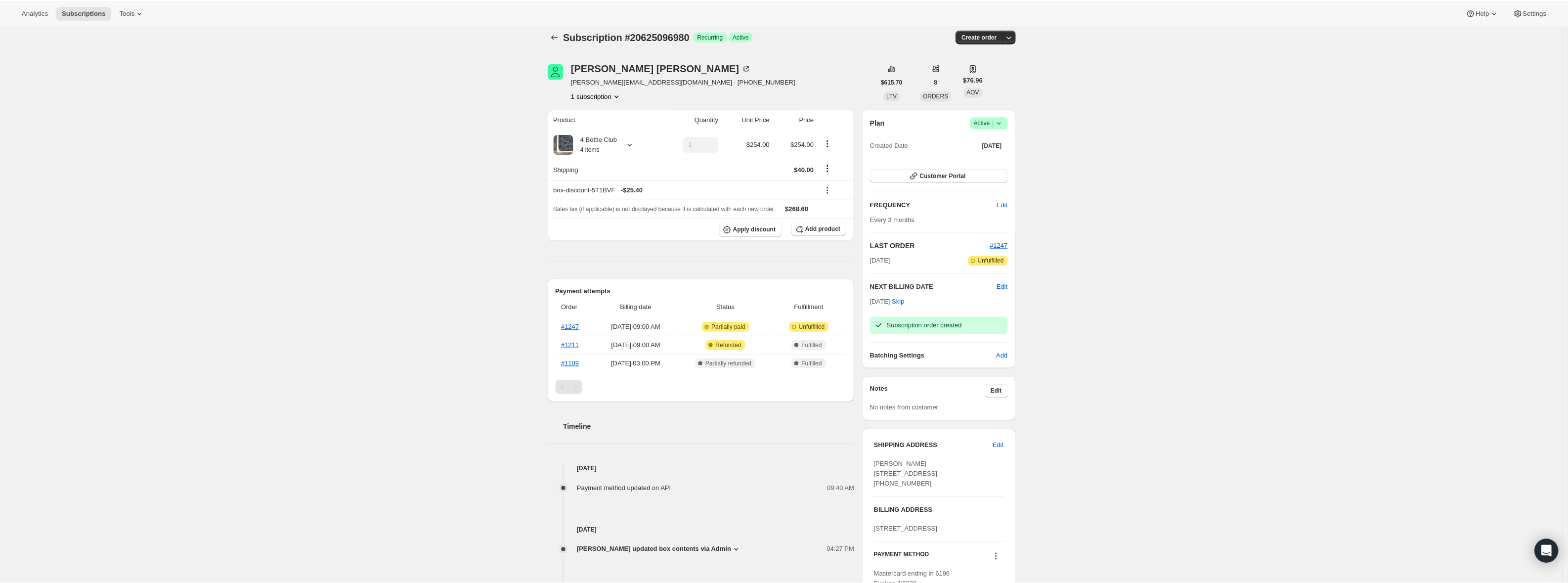
scroll to position [0, 0]
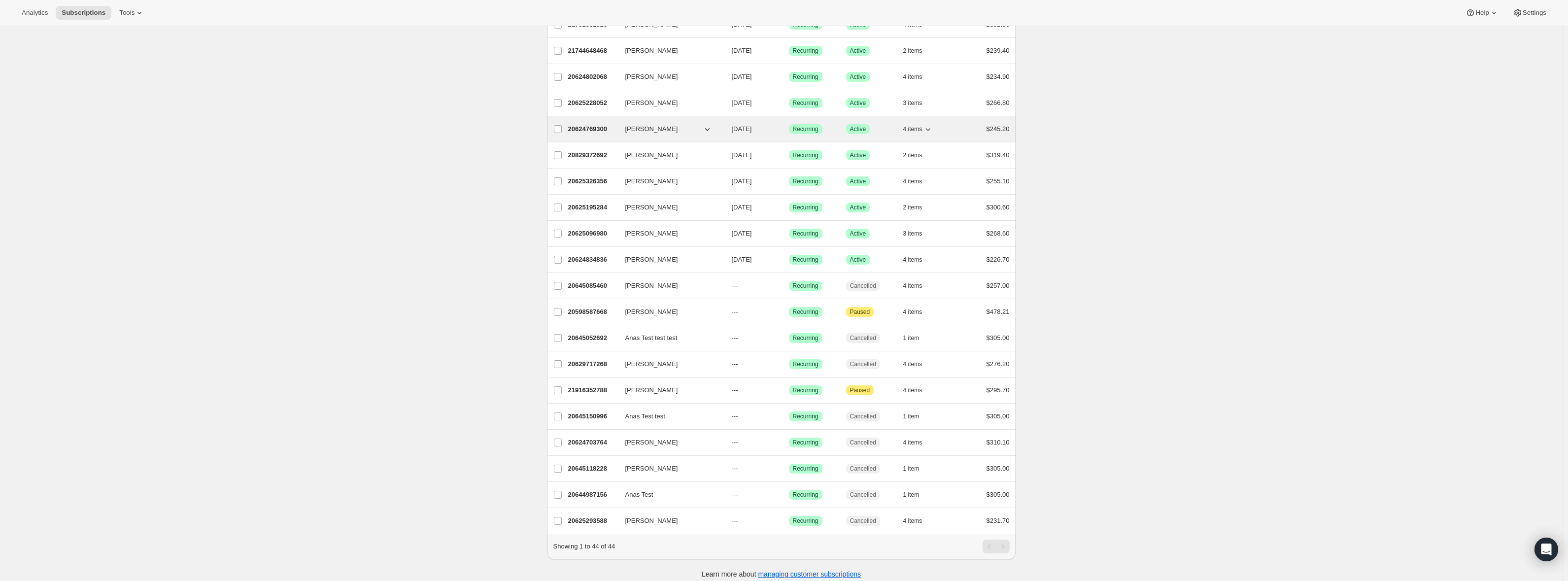
scroll to position [739, 0]
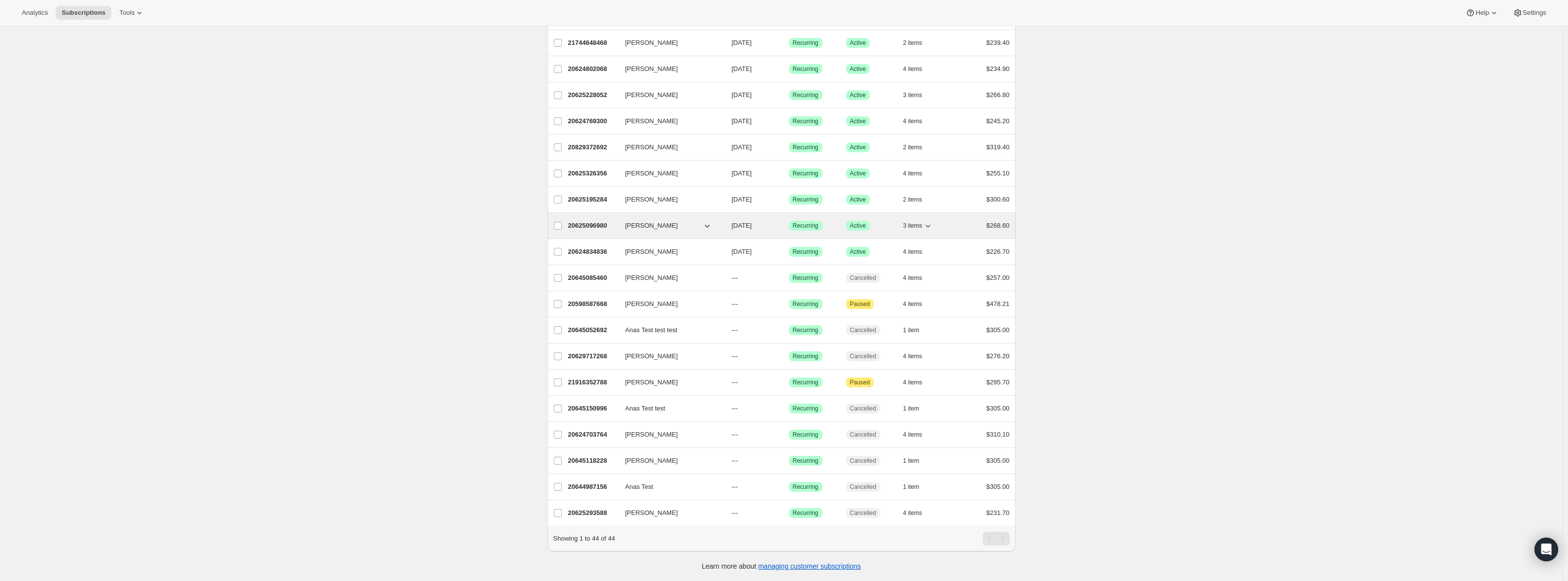
click at [654, 221] on span "[PERSON_NAME]" at bounding box center [651, 226] width 53 height 10
click at [671, 218] on button "[PERSON_NAME]" at bounding box center [669, 226] width 99 height 16
click at [648, 221] on span "[PERSON_NAME]" at bounding box center [651, 226] width 53 height 10
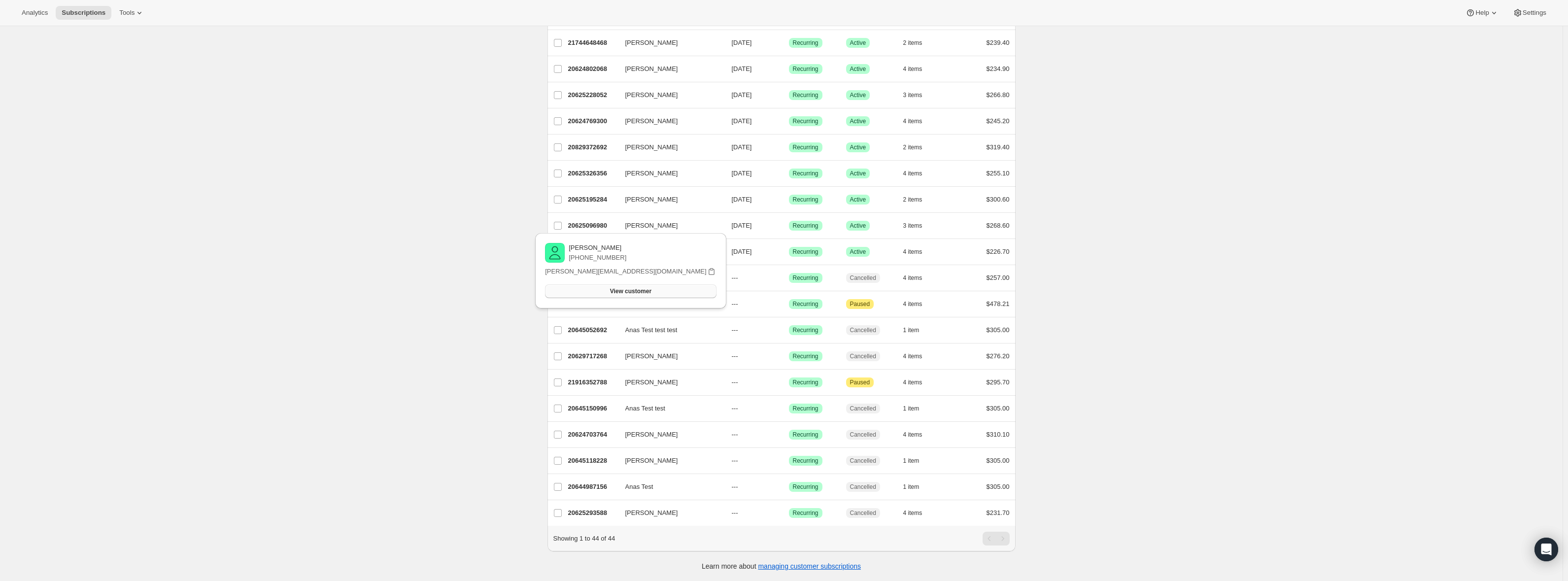
click at [656, 284] on button "View customer" at bounding box center [630, 291] width 171 height 14
